Goal: Information Seeking & Learning: Learn about a topic

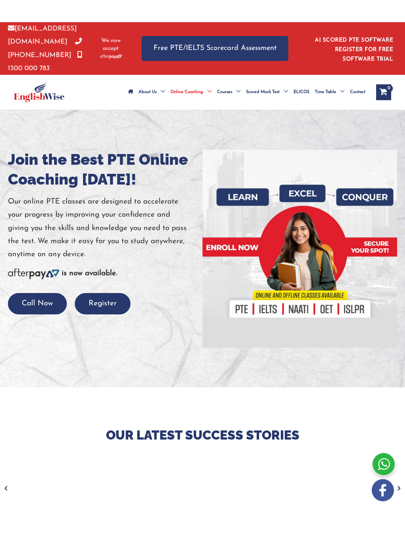
scroll to position [17, 0]
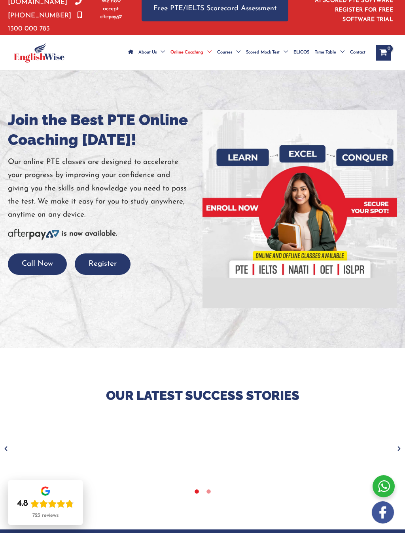
click at [243, 167] on div at bounding box center [300, 209] width 195 height 198
click at [246, 162] on div at bounding box center [300, 209] width 195 height 198
click at [244, 165] on div at bounding box center [300, 209] width 195 height 198
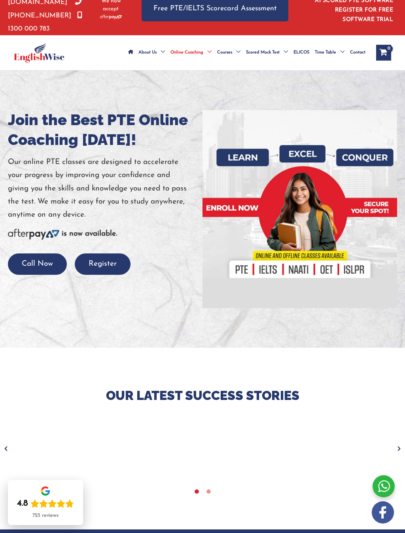
click at [244, 165] on div at bounding box center [300, 209] width 195 height 198
click at [243, 169] on div at bounding box center [300, 209] width 195 height 198
click at [243, 168] on div at bounding box center [300, 209] width 195 height 198
click at [243, 170] on div at bounding box center [300, 209] width 195 height 198
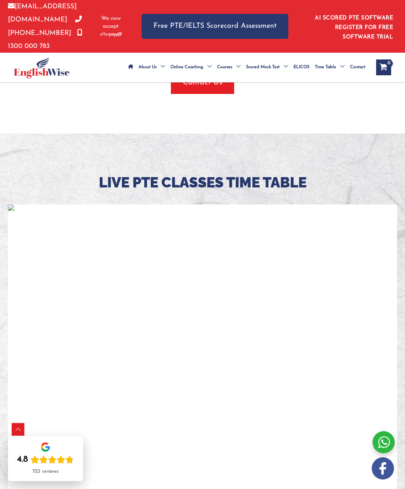
scroll to position [17, 0]
